Goal: Check status: Check status

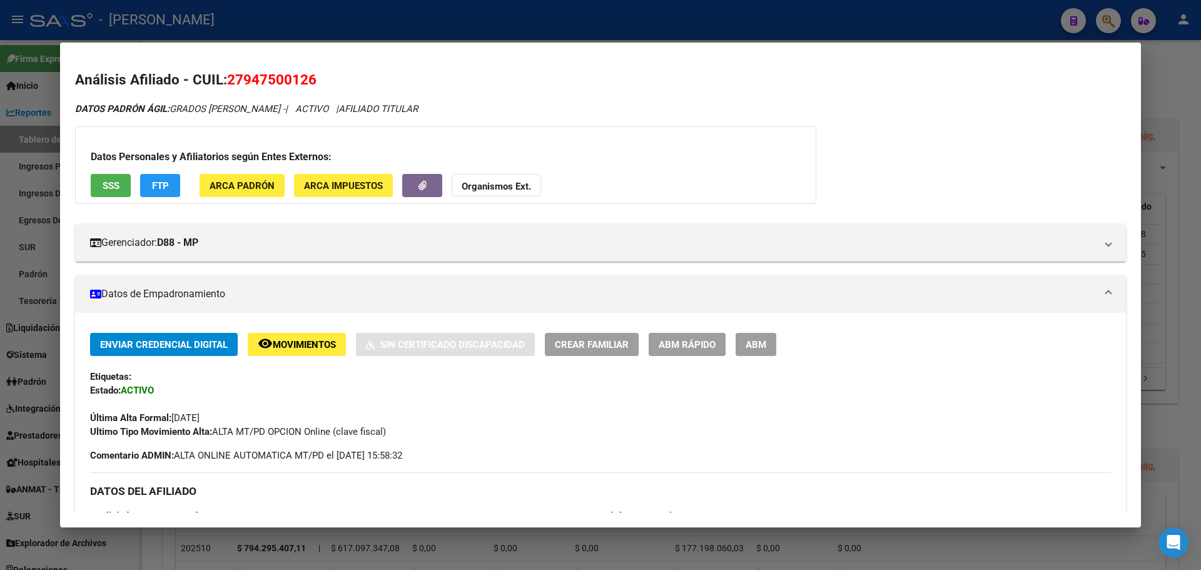
click at [924, 7] on div at bounding box center [600, 285] width 1201 height 570
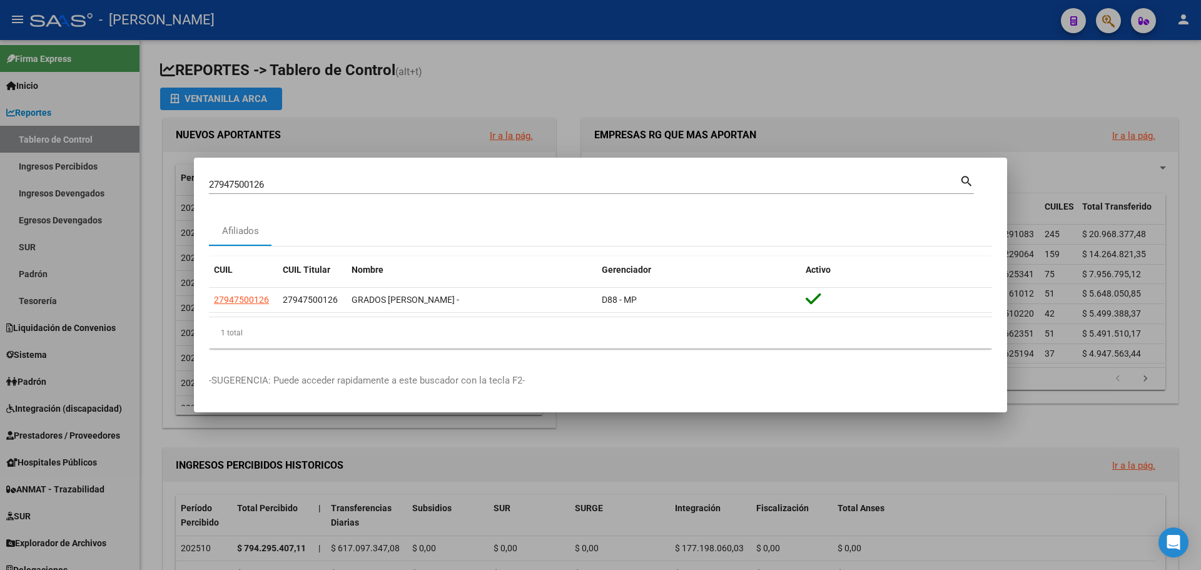
click at [1092, 18] on div at bounding box center [600, 285] width 1201 height 570
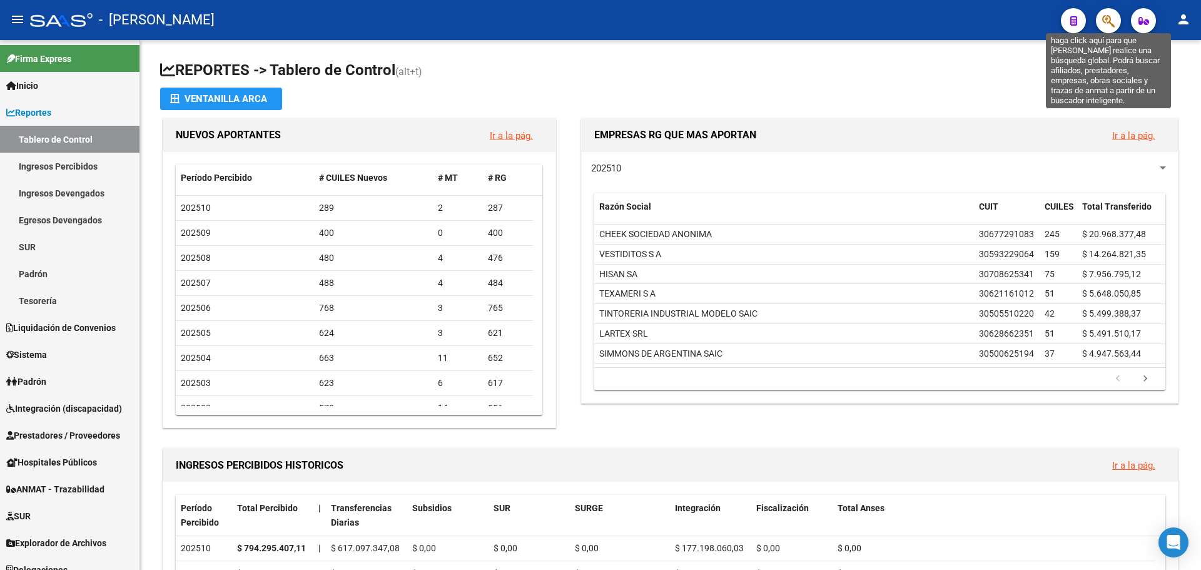
click at [1108, 23] on icon "button" at bounding box center [1108, 21] width 13 height 14
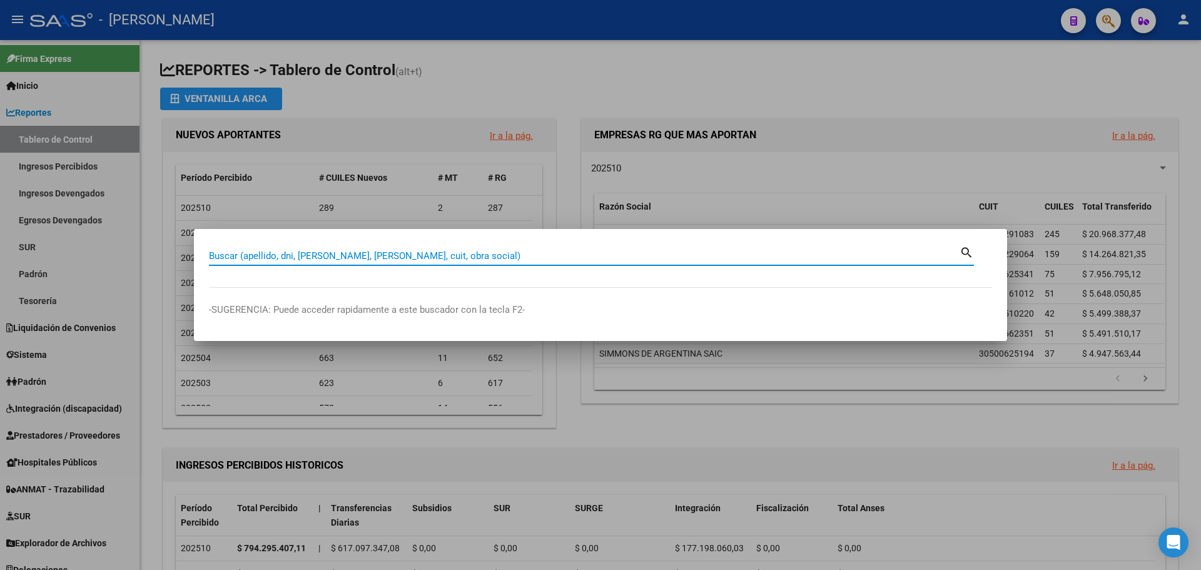
click at [475, 261] on div "Buscar (apellido, dni, [PERSON_NAME], [PERSON_NAME], cuit, obra social)" at bounding box center [584, 255] width 750 height 19
paste input "20279269358"
type input "20279269358"
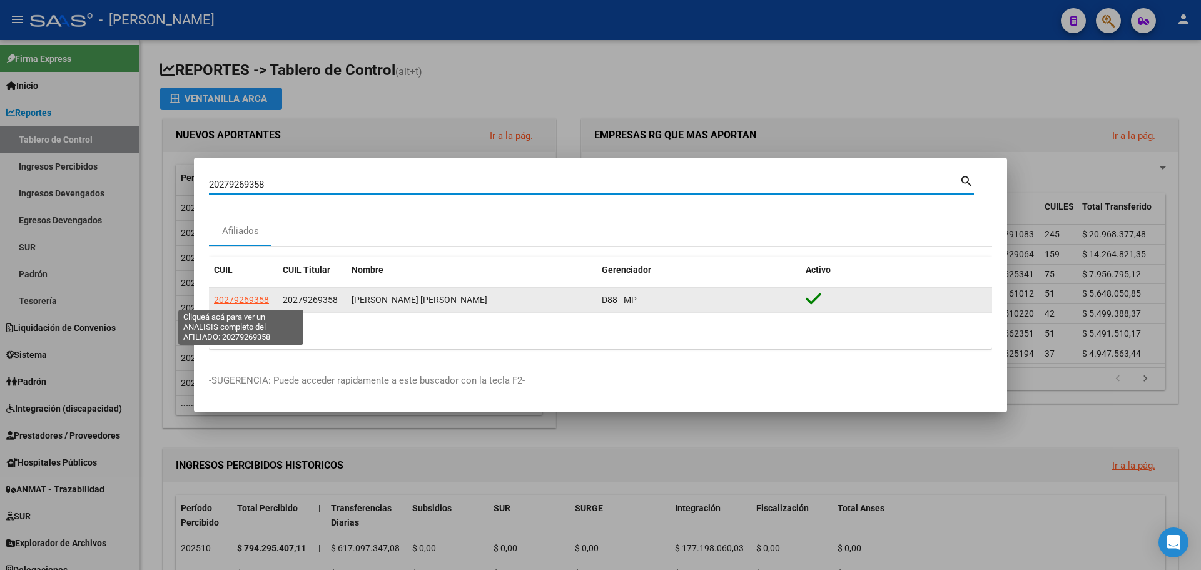
click at [237, 295] on span "20279269358" at bounding box center [241, 300] width 55 height 10
type textarea "20279269358"
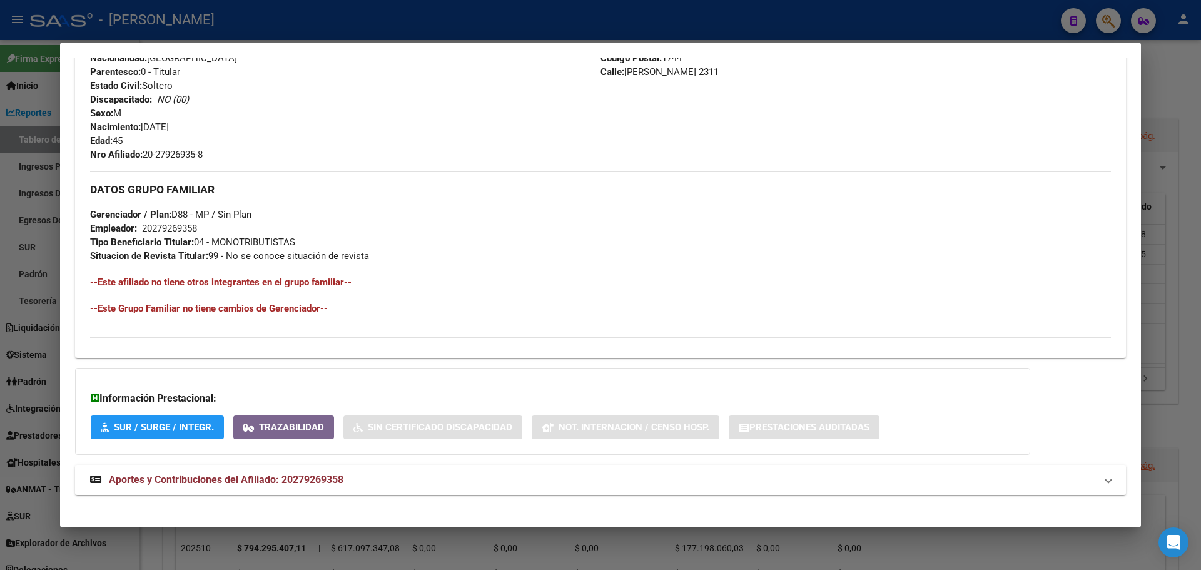
click at [280, 470] on mat-expansion-panel-header "Aportes y Contribuciones del Afiliado: 20279269358" at bounding box center [600, 480] width 1050 height 30
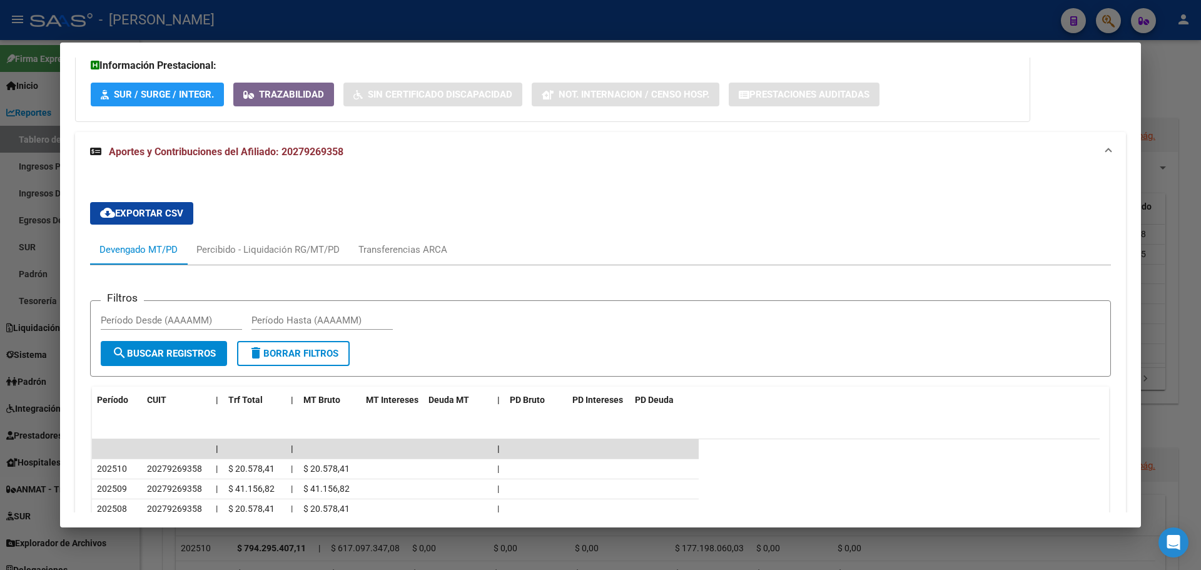
scroll to position [880, 0]
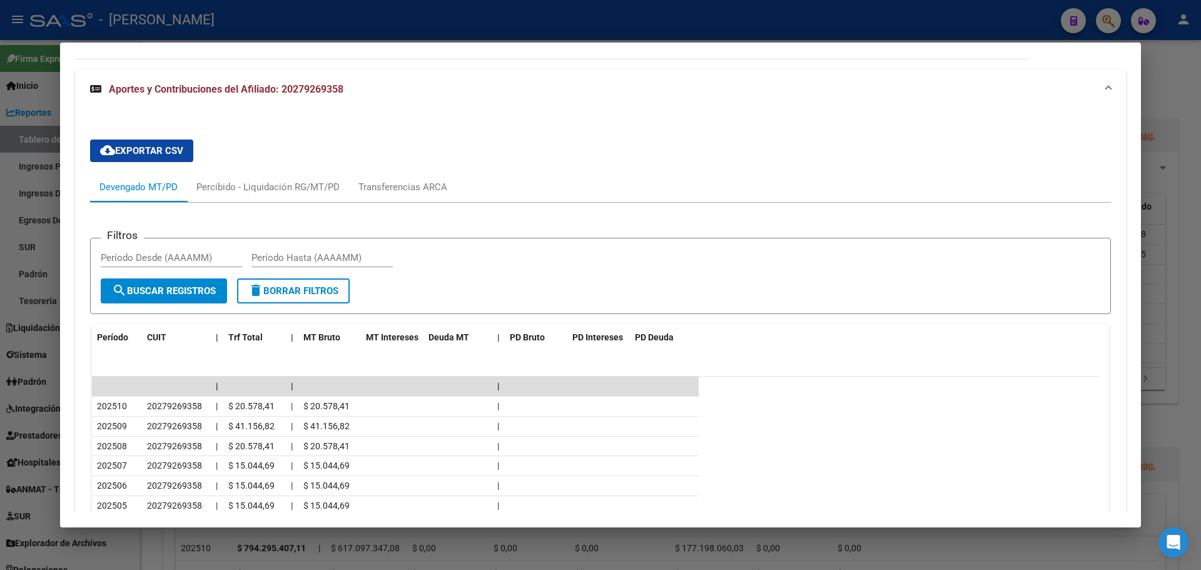
click at [709, 23] on div at bounding box center [600, 285] width 1201 height 570
